Goal: Task Accomplishment & Management: Manage account settings

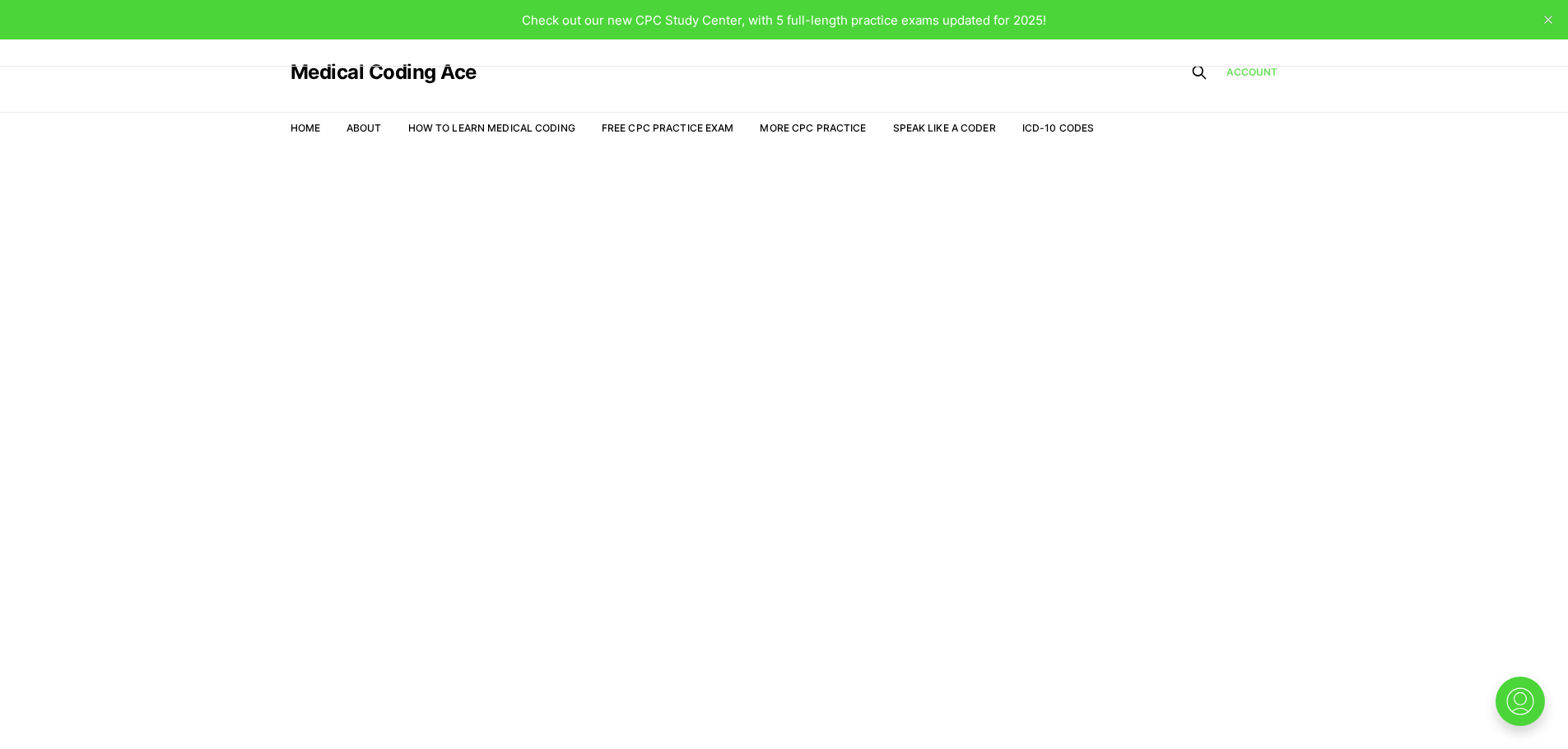
click at [1261, 78] on link "Account" at bounding box center [1252, 72] width 52 height 14
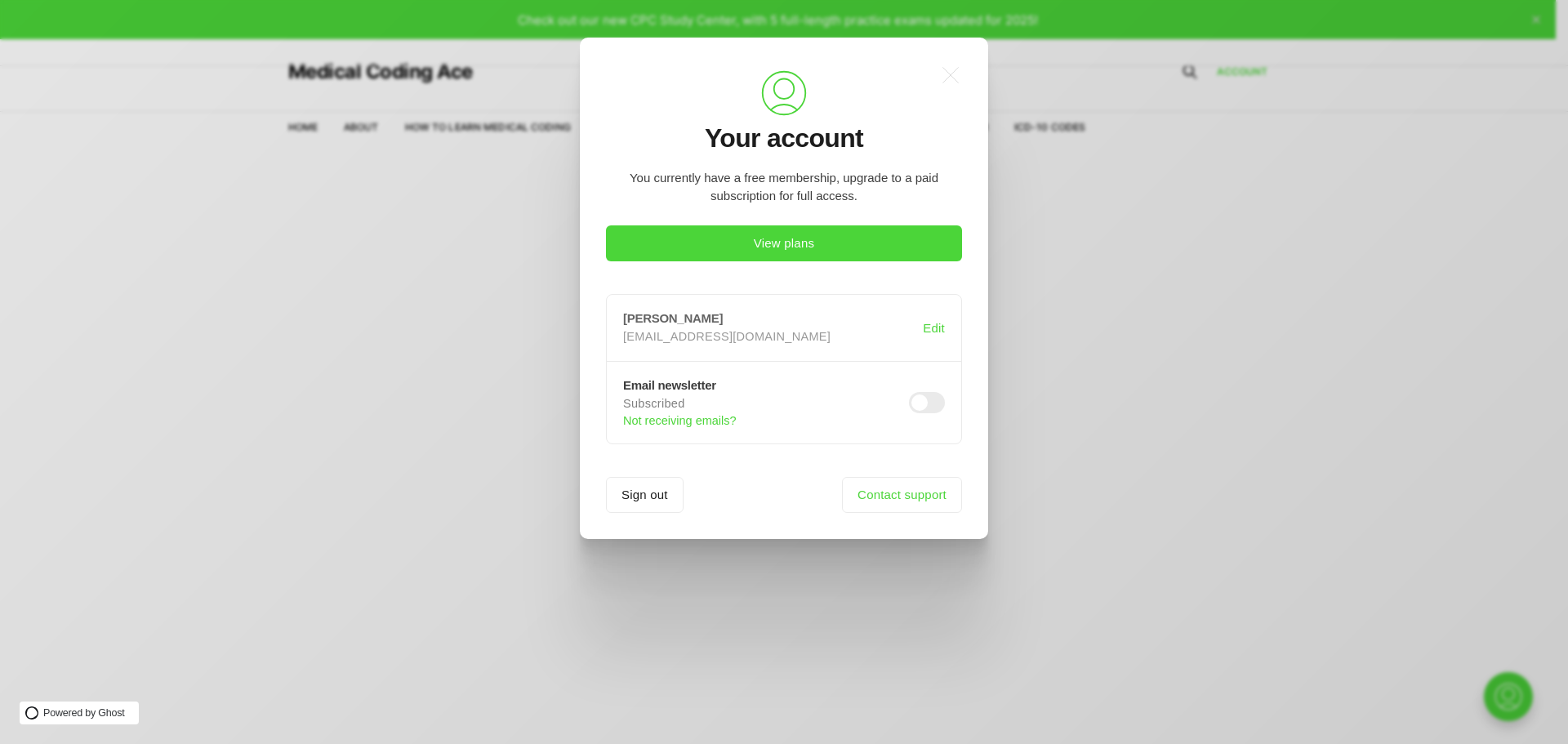
click at [763, 333] on p "[EMAIL_ADDRESS][DOMAIN_NAME]" at bounding box center [769, 337] width 293 height 15
click at [927, 324] on button "Edit" at bounding box center [934, 327] width 29 height 31
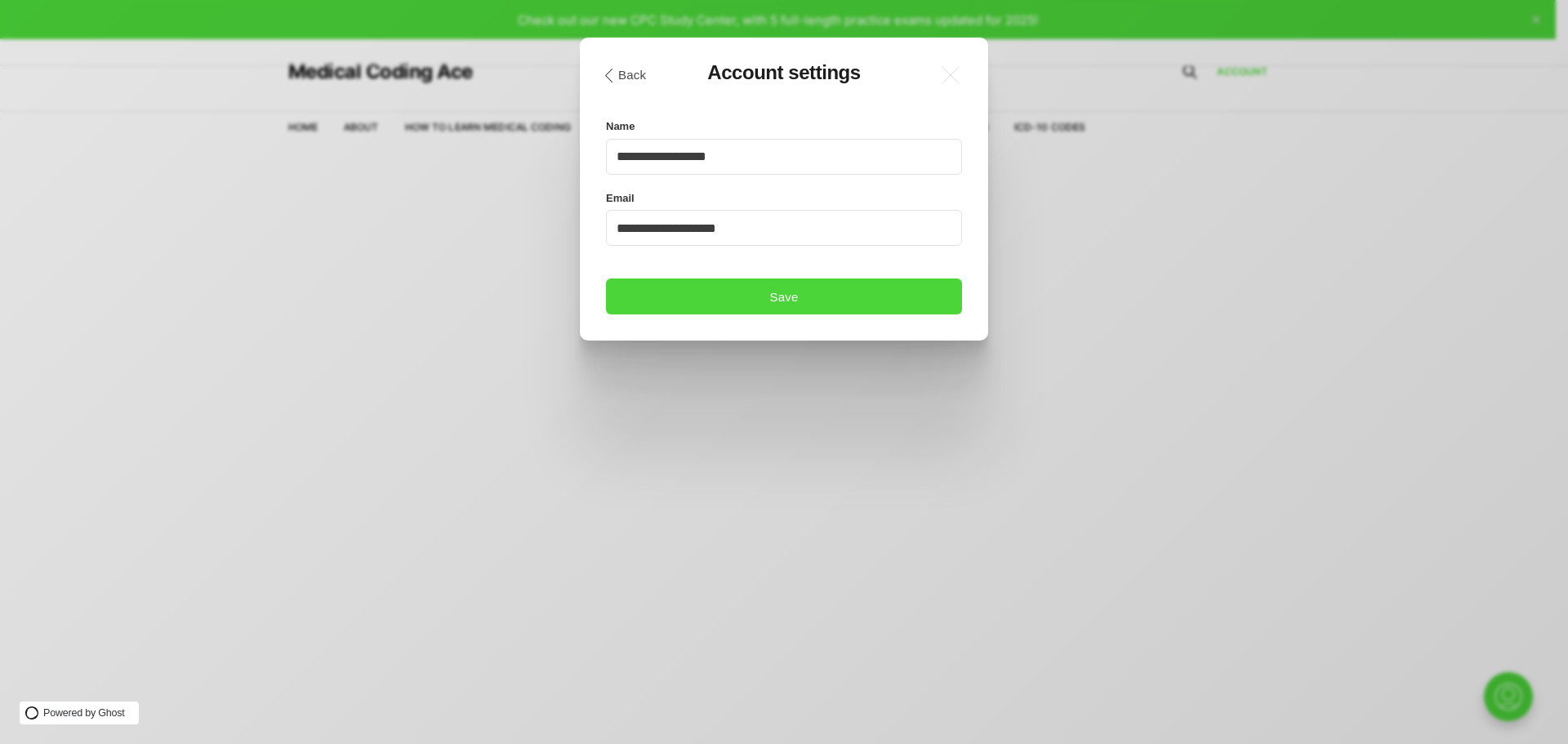
click at [784, 268] on div "**********" at bounding box center [784, 171] width 356 height 216
click at [778, 300] on button "Save" at bounding box center [784, 297] width 356 height 36
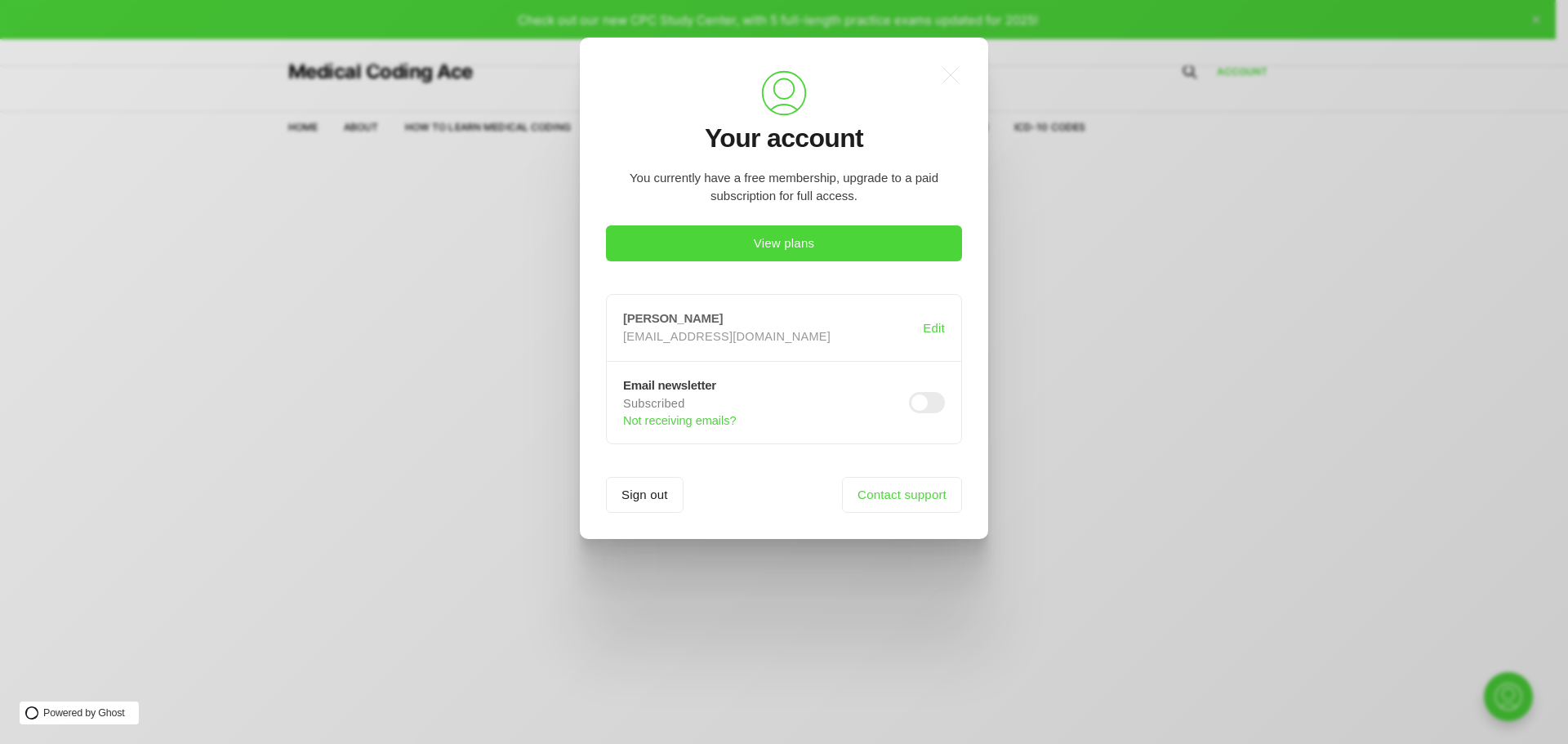
click at [648, 318] on h3 "[PERSON_NAME]" at bounding box center [772, 318] width 300 height 14
click at [861, 237] on button "View plans" at bounding box center [784, 244] width 356 height 36
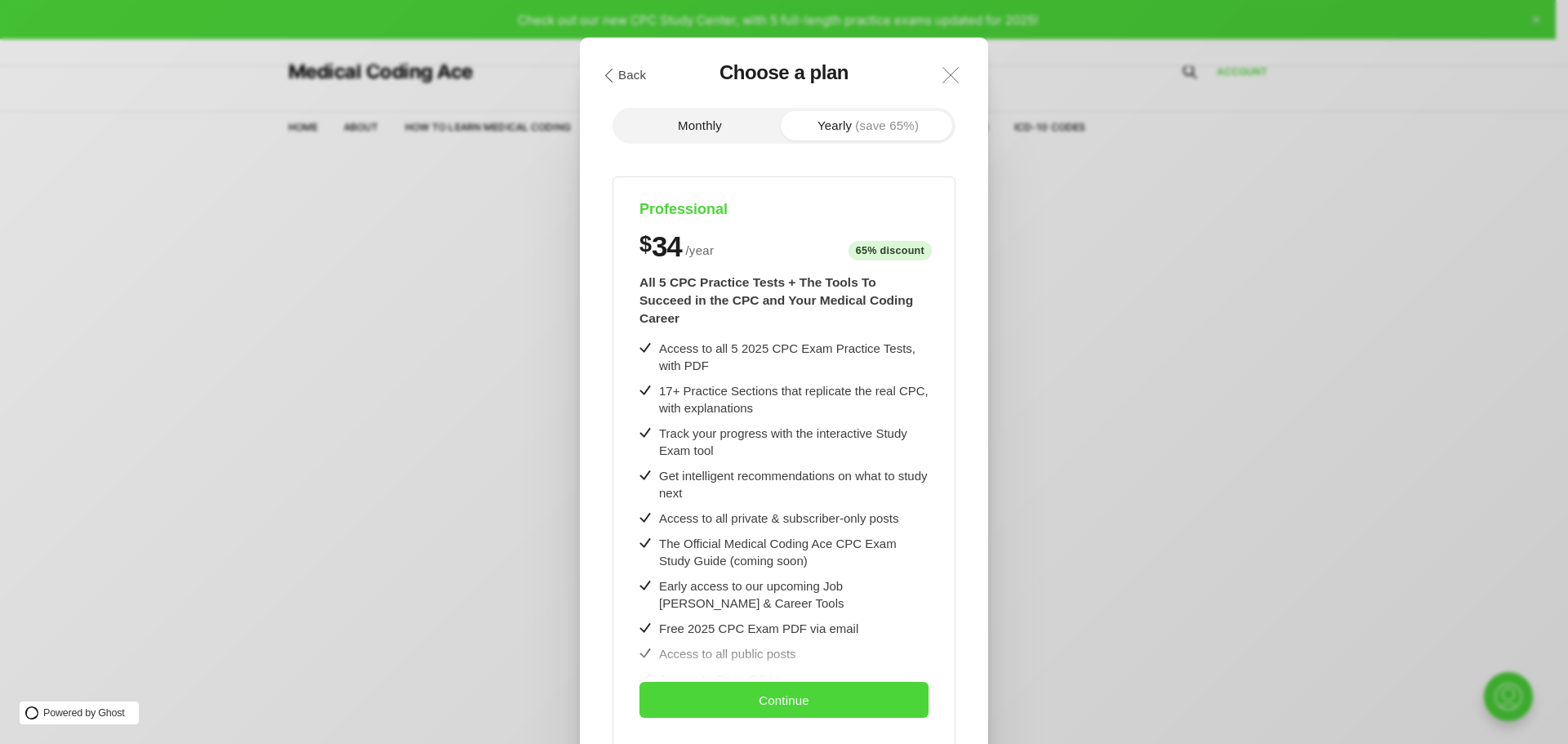
click at [949, 84] on icon ".a{fill:none;stroke:currentColor;stroke-linecap:round;stroke-linejoin:round;str…" at bounding box center [951, 75] width 36 height 36
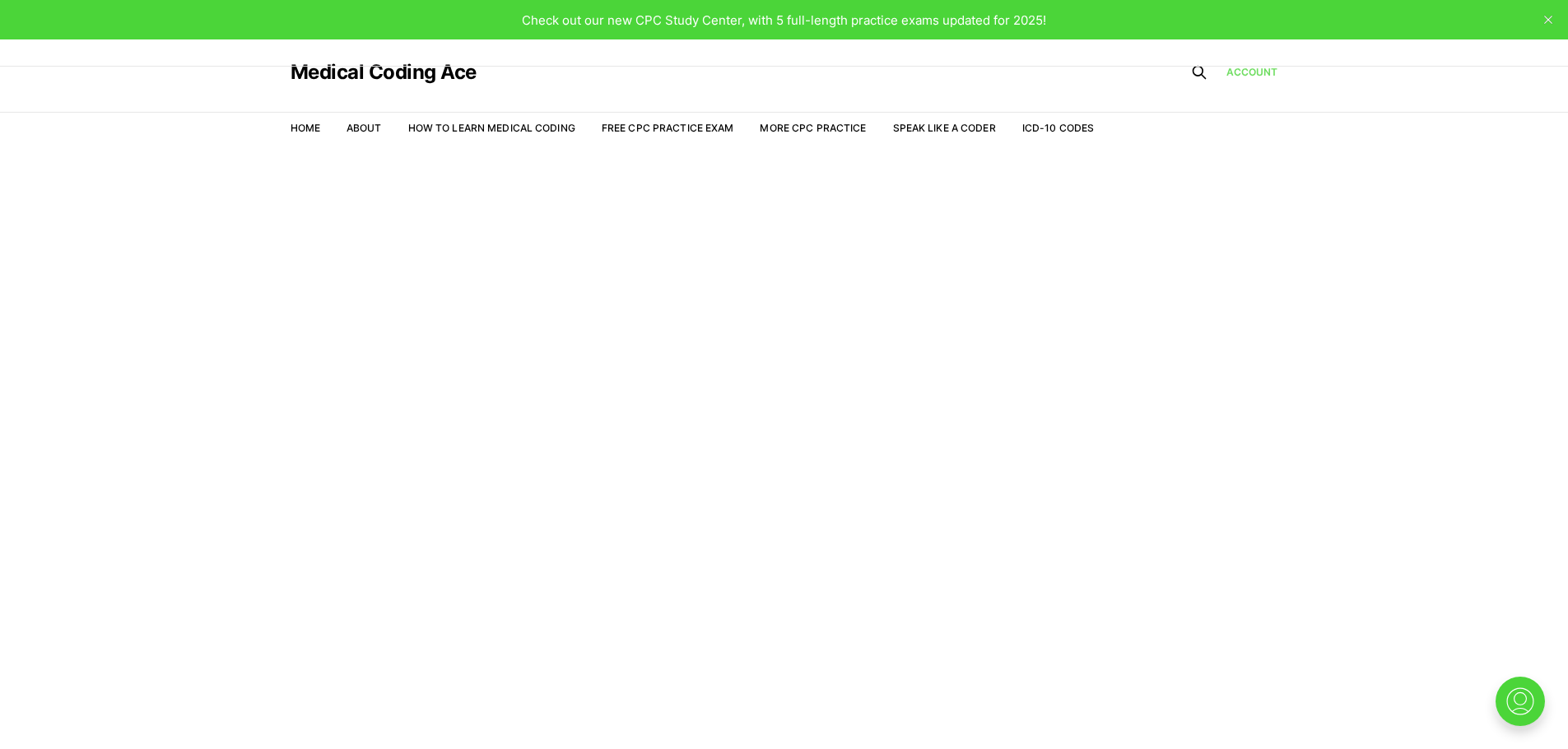
click at [1234, 75] on link "Account" at bounding box center [1252, 72] width 52 height 14
